Goal: Use online tool/utility: Utilize a website feature to perform a specific function

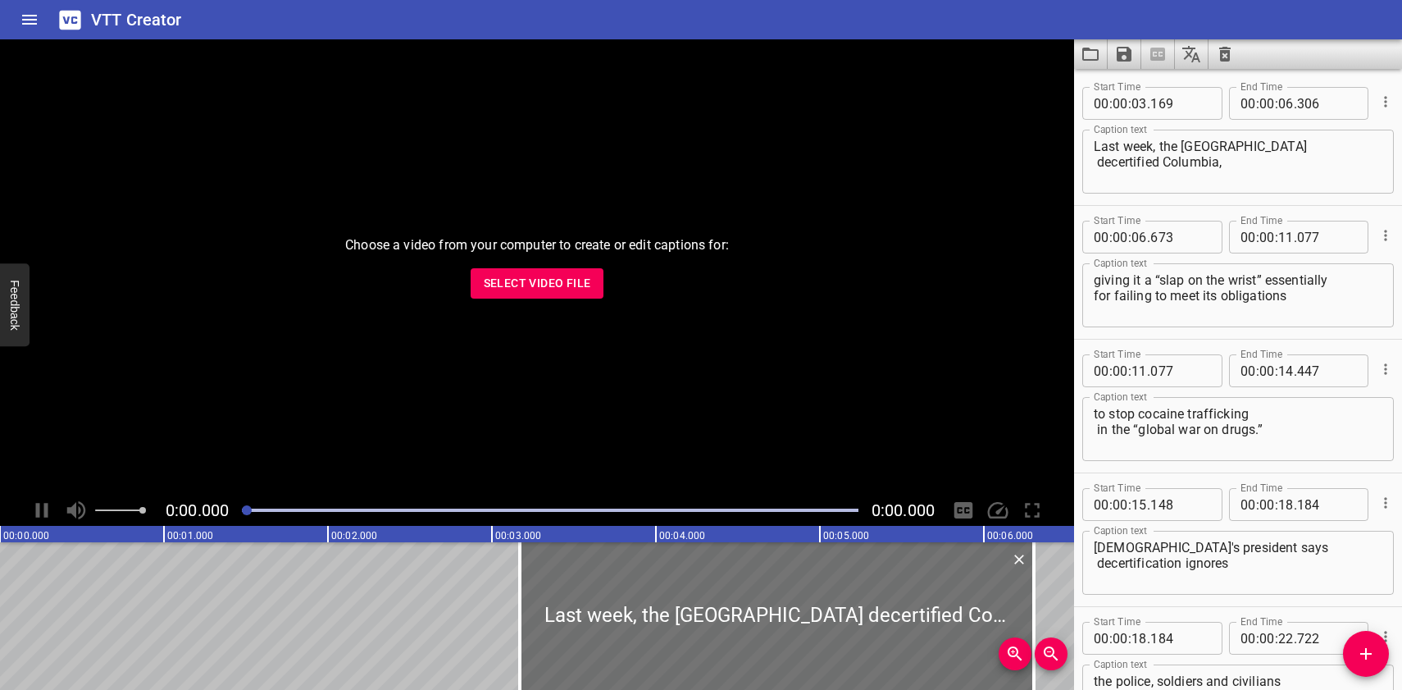
scroll to position [6013, 0]
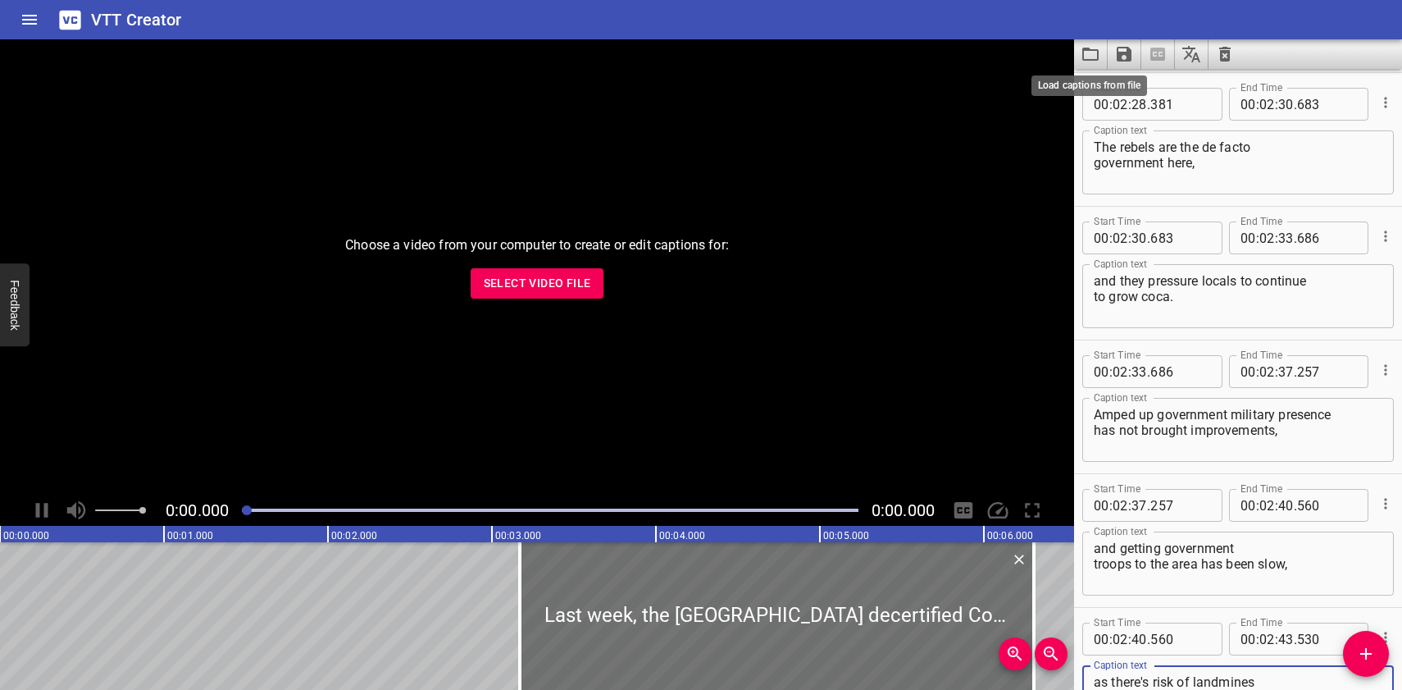
click at [1086, 52] on icon "Load captions from file" at bounding box center [1091, 54] width 20 height 20
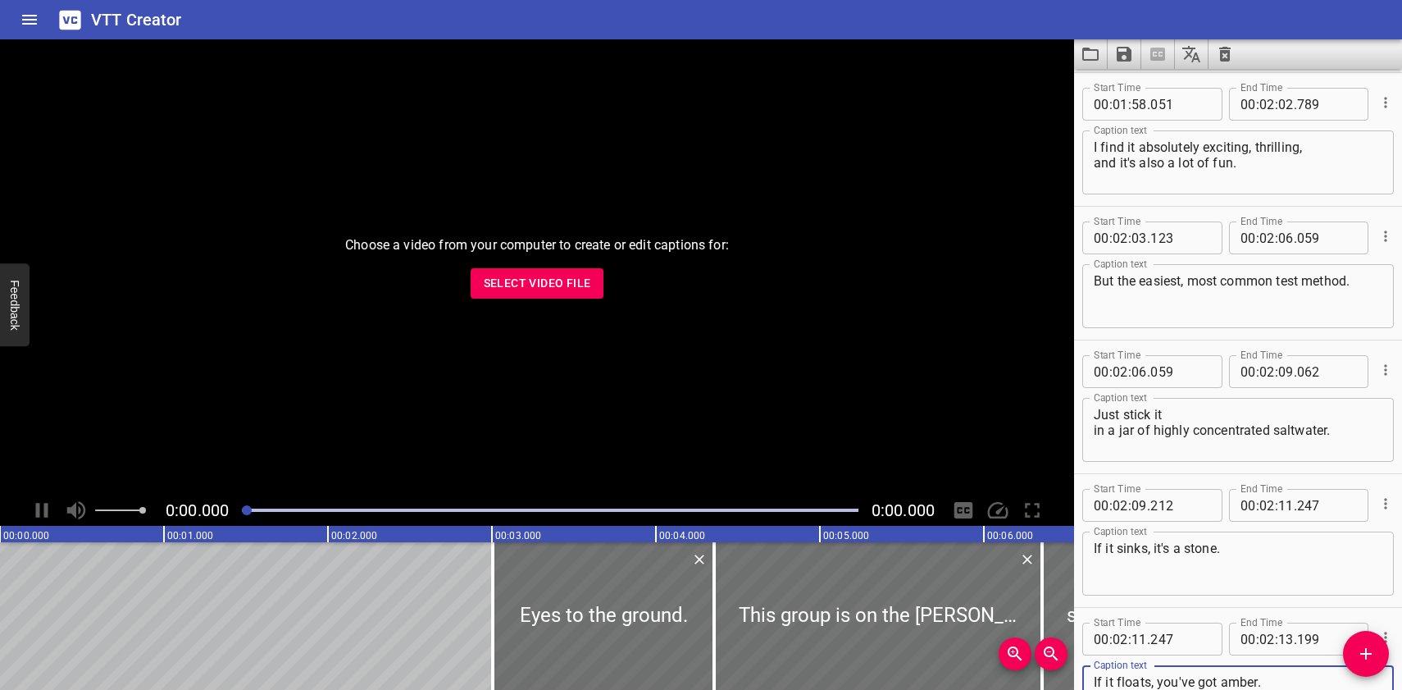
scroll to position [4943, 0]
type textarea "If it floats, you've got amber."
click at [1122, 52] on icon "Save captions to file" at bounding box center [1124, 54] width 15 height 15
click at [1137, 87] on li "Save to VTT file" at bounding box center [1168, 90] width 121 height 30
click at [1094, 47] on icon "Load captions from file" at bounding box center [1091, 54] width 20 height 20
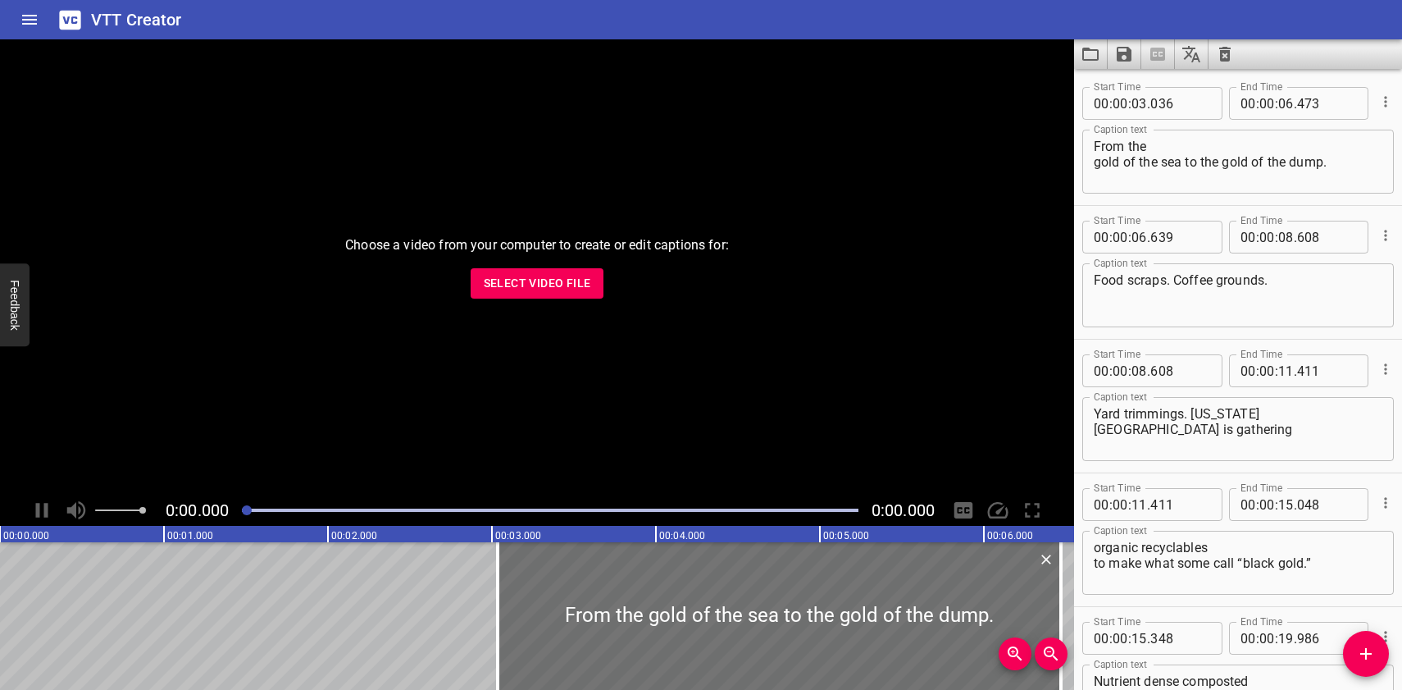
scroll to position [4543, 0]
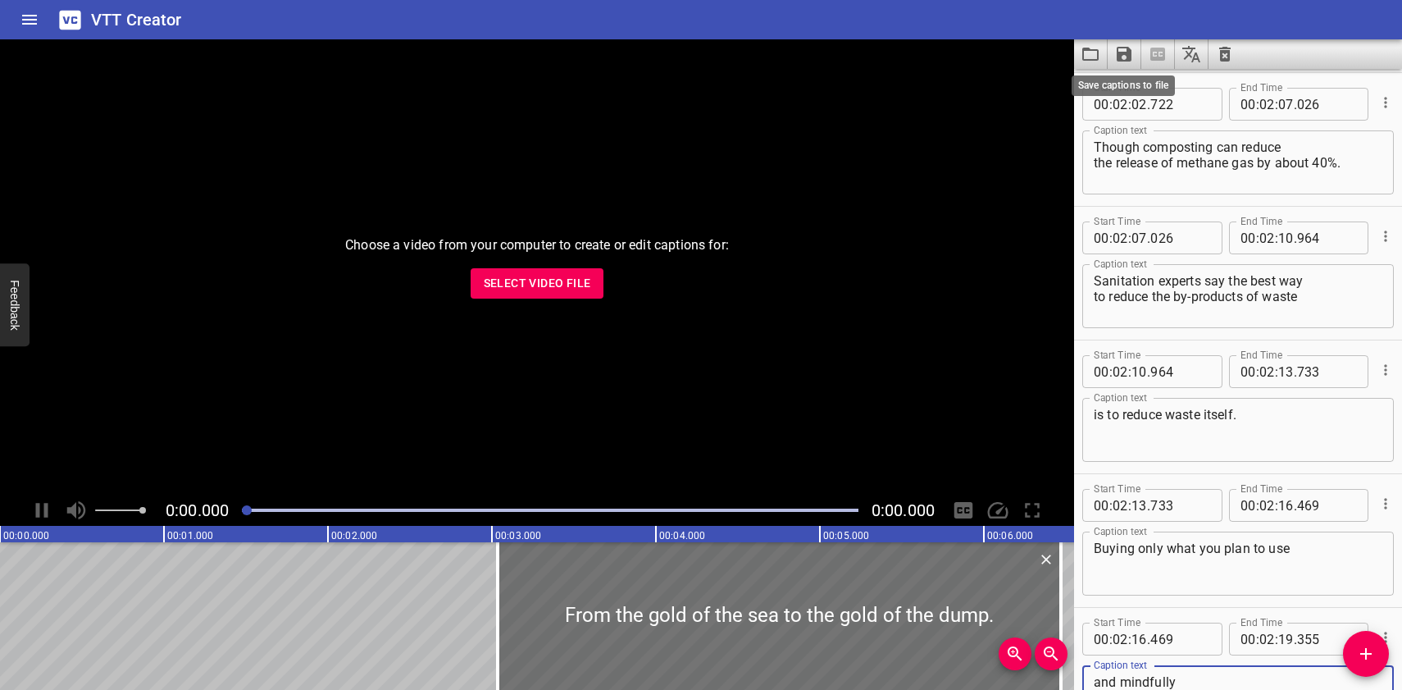
type textarea "and mindfully making the most of what you have."
click at [1127, 48] on icon "Save captions to file" at bounding box center [1124, 54] width 15 height 15
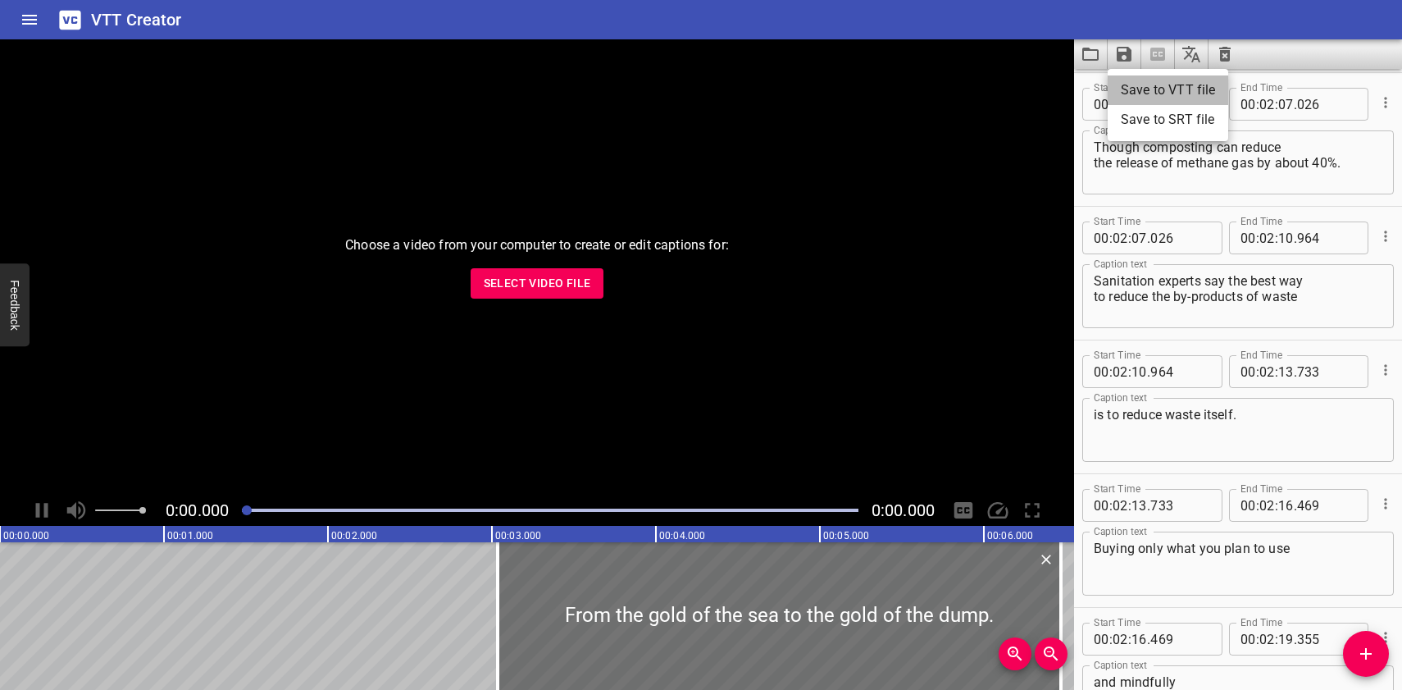
click at [1141, 89] on li "Save to VTT file" at bounding box center [1168, 90] width 121 height 30
click at [1096, 52] on icon "Load captions from file" at bounding box center [1091, 54] width 20 height 20
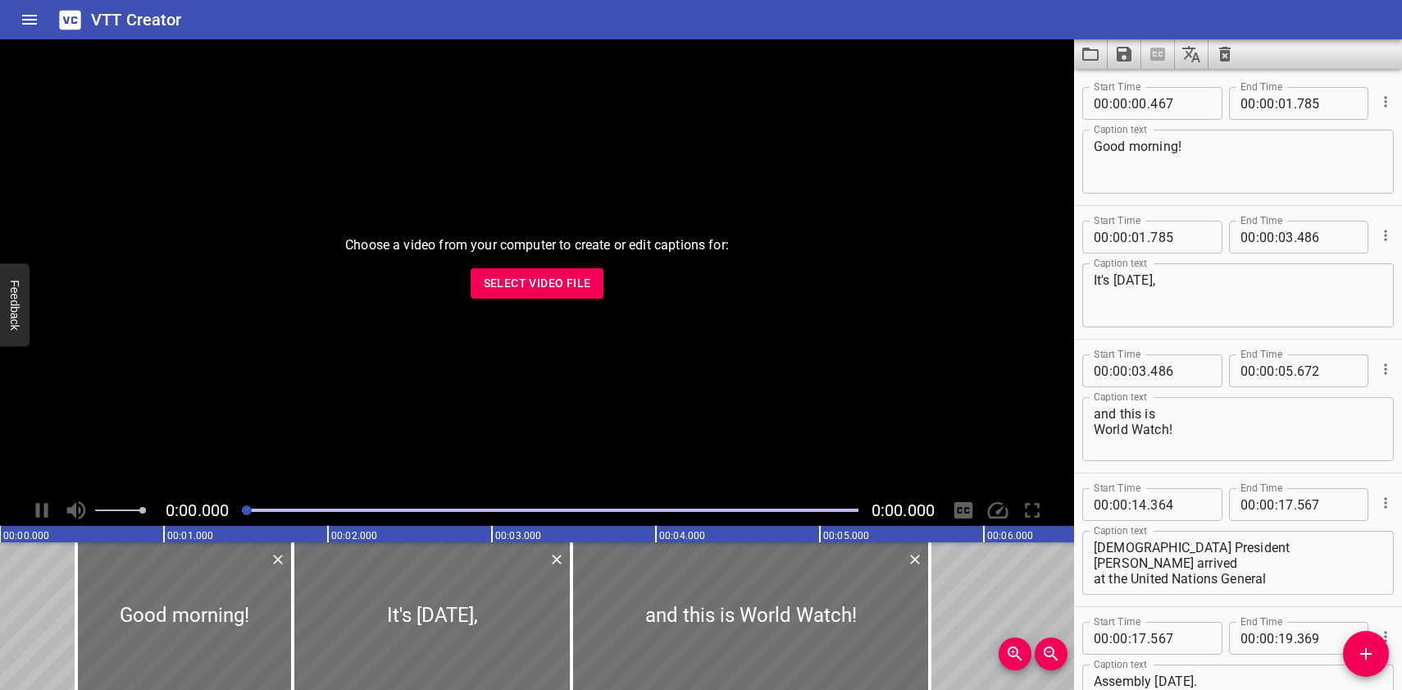
scroll to position [22051, 0]
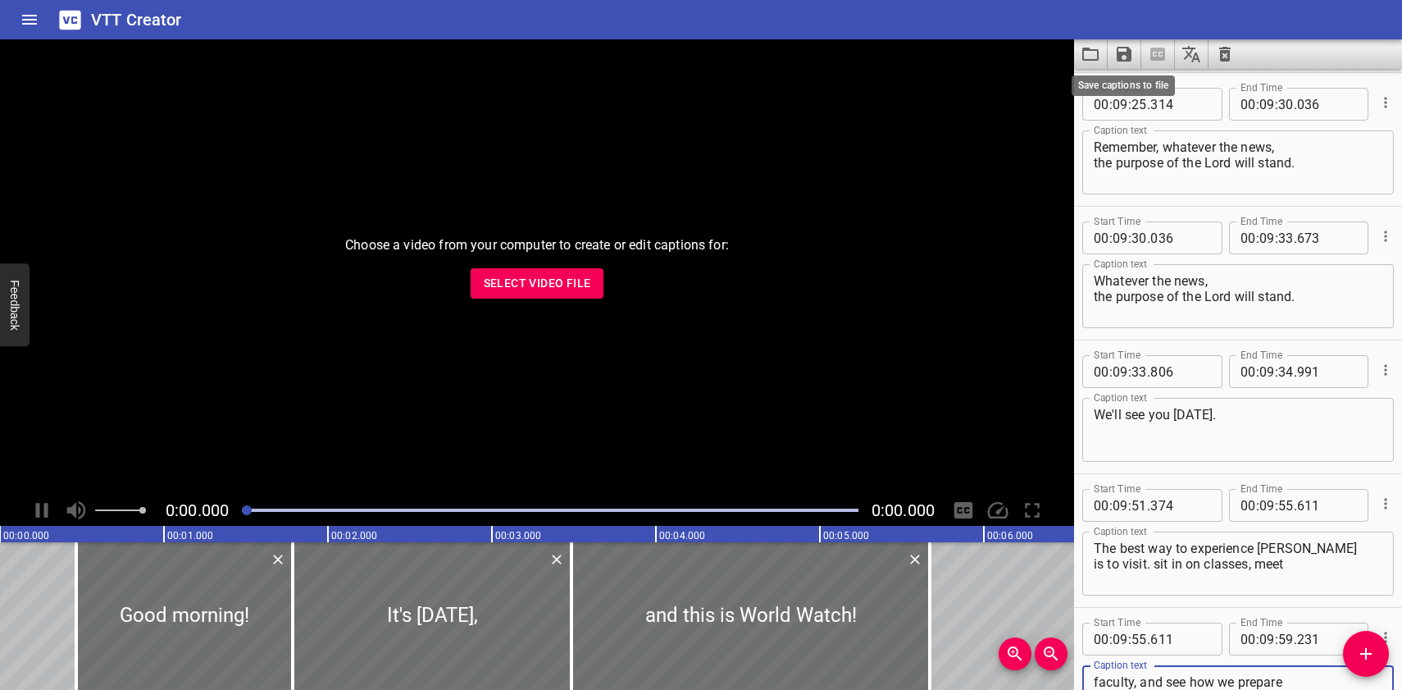
type textarea "faculty, and see how we prepare you for maximum faithfulness."
click at [1124, 51] on icon "Save captions to file" at bounding box center [1124, 54] width 20 height 20
click at [1129, 84] on li "Save to VTT file" at bounding box center [1168, 90] width 121 height 30
click at [1119, 52] on icon "Save captions to file" at bounding box center [1124, 54] width 15 height 15
click at [1141, 90] on li "Save to VTT file" at bounding box center [1168, 90] width 121 height 30
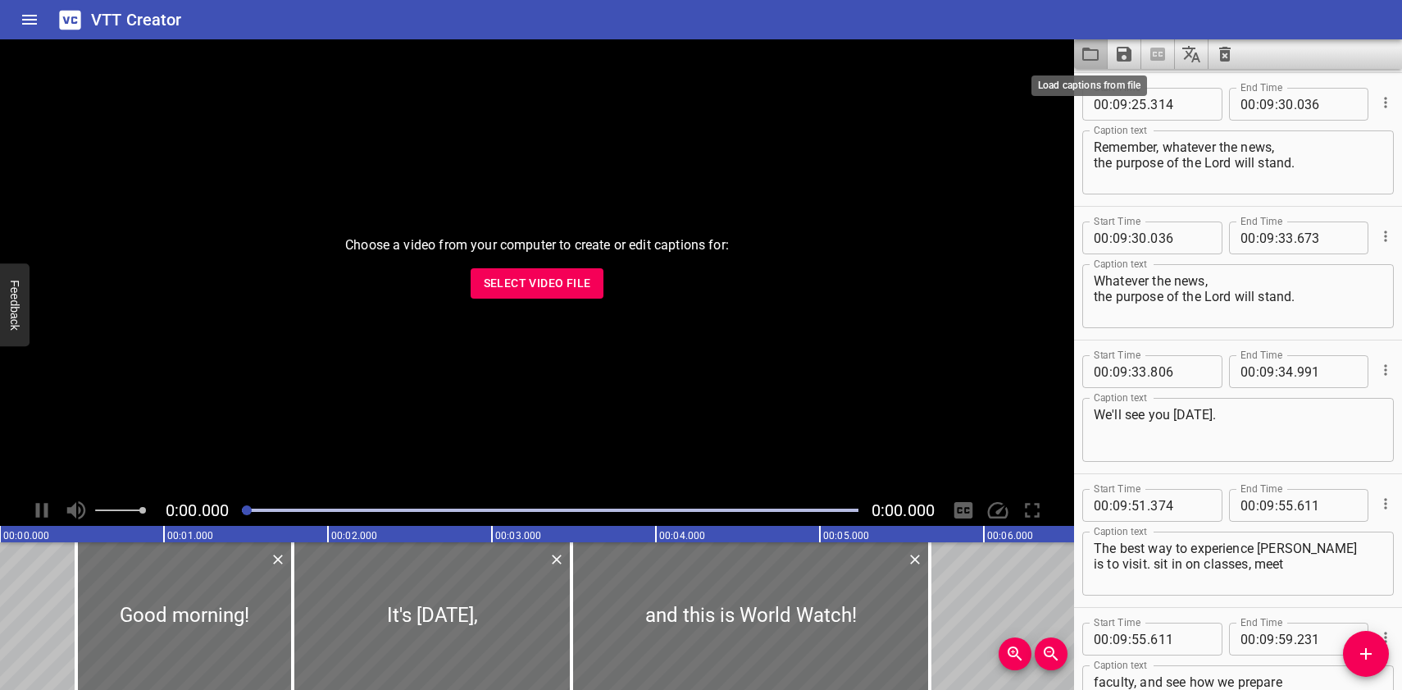
click at [1087, 56] on icon "Load captions from file" at bounding box center [1091, 54] width 20 height 20
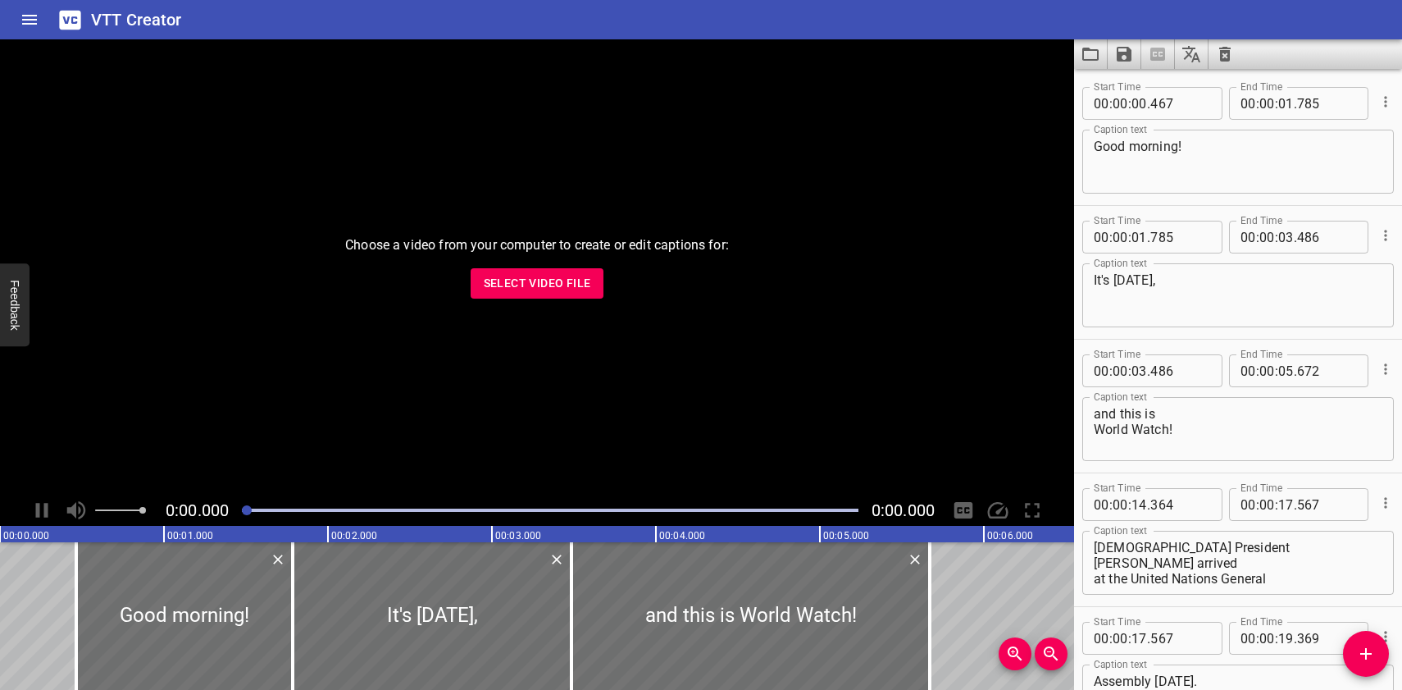
scroll to position [21918, 0]
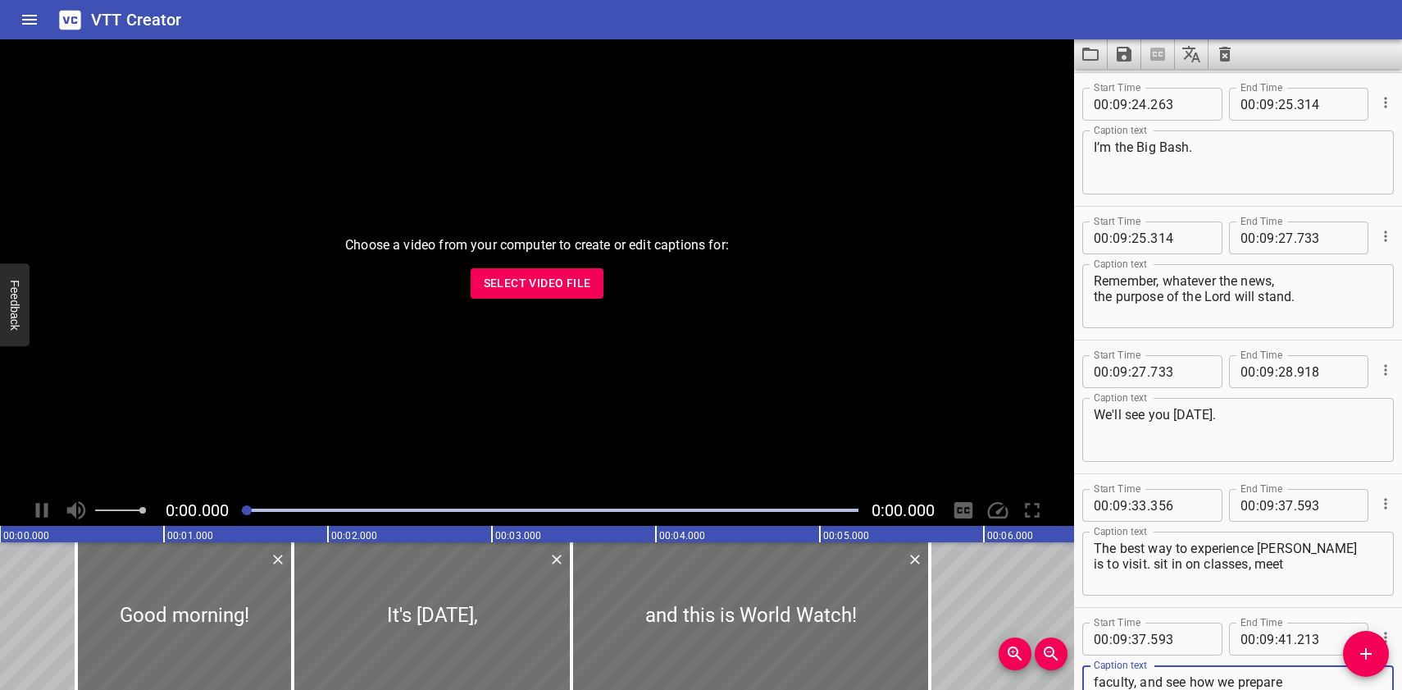
type textarea "faculty, and see how we prepare you for maximum faithfulness."
click at [1125, 56] on icon "Save captions to file" at bounding box center [1124, 54] width 20 height 20
click at [1133, 84] on li "Save to VTT file" at bounding box center [1168, 90] width 121 height 30
